Goal: Transaction & Acquisition: Book appointment/travel/reservation

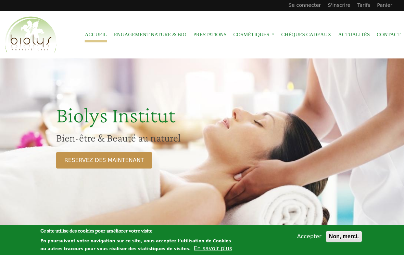
click at [118, 161] on link "RESERVEZ DES MAINTENANT" at bounding box center [104, 160] width 96 height 16
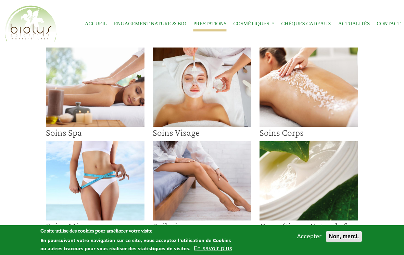
scroll to position [11, 0]
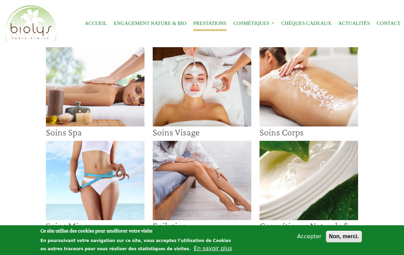
click at [111, 103] on img at bounding box center [95, 86] width 99 height 79
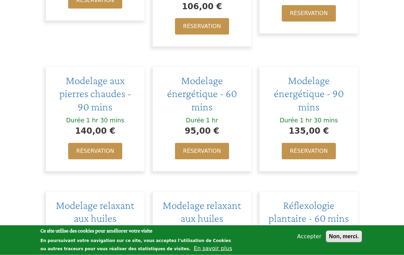
scroll to position [656, 0]
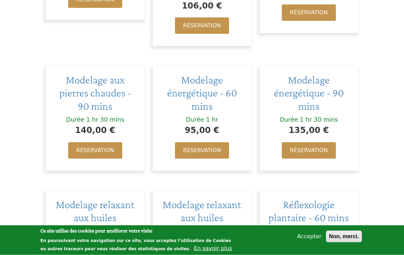
click at [206, 143] on link "Réservation" at bounding box center [202, 151] width 54 height 16
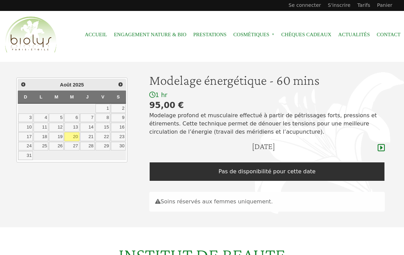
click at [384, 144] on icon at bounding box center [381, 148] width 7 height 8
click at [382, 148] on icon at bounding box center [381, 147] width 7 height 7
click at [46, 145] on link "25" at bounding box center [41, 146] width 15 height 9
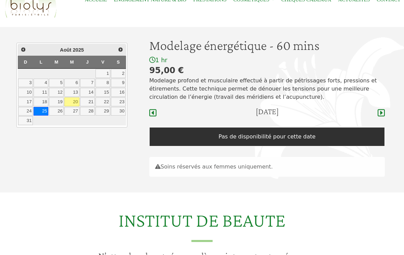
scroll to position [35, 0]
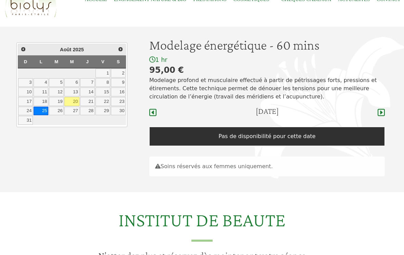
click at [384, 110] on icon at bounding box center [381, 112] width 7 height 7
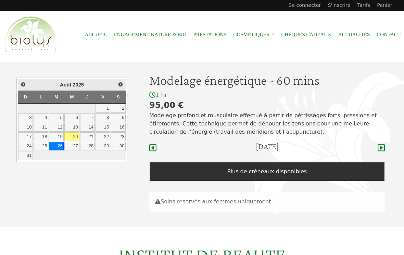
click at [374, 145] on div "mardi, 26 août 2025" at bounding box center [267, 148] width 236 height 13
click at [379, 144] on icon at bounding box center [381, 148] width 7 height 8
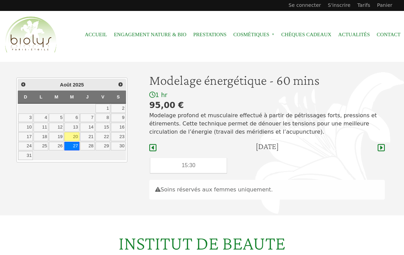
click at [150, 148] on icon at bounding box center [152, 148] width 7 height 8
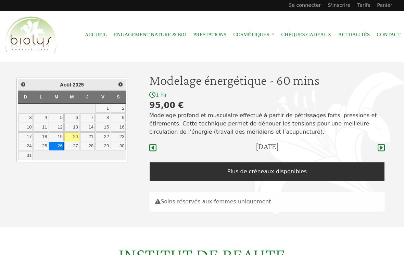
click at [383, 145] on icon at bounding box center [381, 148] width 7 height 8
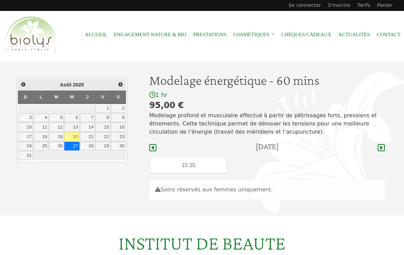
click at [382, 147] on icon at bounding box center [381, 147] width 7 height 7
click at [383, 148] on icon at bounding box center [381, 148] width 7 height 8
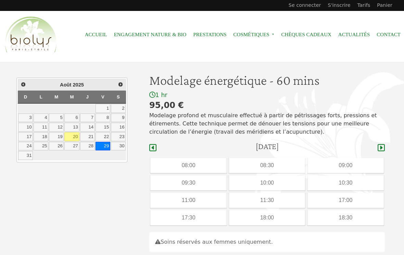
click at [384, 144] on icon at bounding box center [381, 148] width 7 height 8
click at [383, 145] on icon at bounding box center [381, 148] width 7 height 8
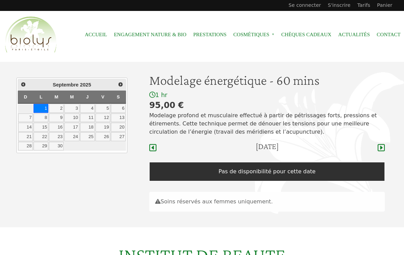
click at [384, 145] on icon at bounding box center [381, 147] width 7 height 7
click at [384, 146] on icon at bounding box center [381, 147] width 7 height 7
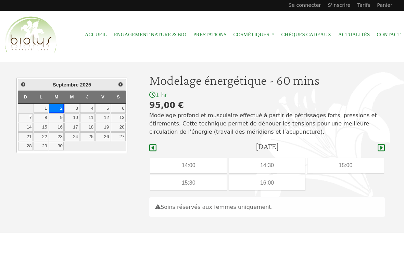
click at [384, 148] on icon at bounding box center [381, 147] width 7 height 7
